Goal: Book appointment/travel/reservation

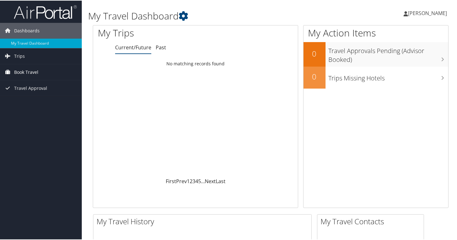
click at [32, 72] on span "Book Travel" at bounding box center [26, 72] width 24 height 16
click at [26, 93] on link "Book/Manage Online Trips" at bounding box center [41, 93] width 82 height 9
click at [35, 66] on span "Book Travel" at bounding box center [26, 72] width 24 height 16
click at [30, 94] on link "Book/Manage Online Trips" at bounding box center [41, 93] width 82 height 9
click at [21, 54] on span "Trips" at bounding box center [19, 56] width 11 height 16
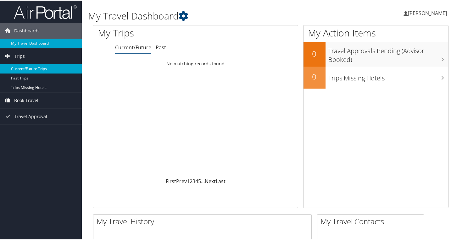
click at [23, 68] on link "Current/Future Trips" at bounding box center [41, 68] width 82 height 9
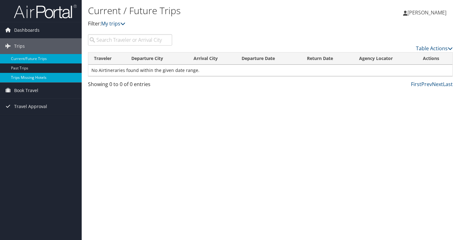
click at [28, 78] on link "Trips Missing Hotels" at bounding box center [41, 77] width 82 height 9
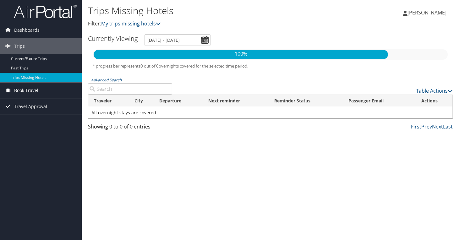
click at [28, 94] on span "Book Travel" at bounding box center [26, 91] width 24 height 16
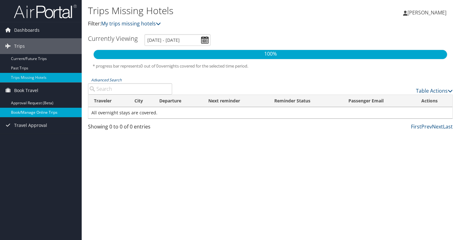
click at [28, 111] on link "Book/Manage Online Trips" at bounding box center [41, 112] width 82 height 9
